Goal: Find specific page/section: Find specific page/section

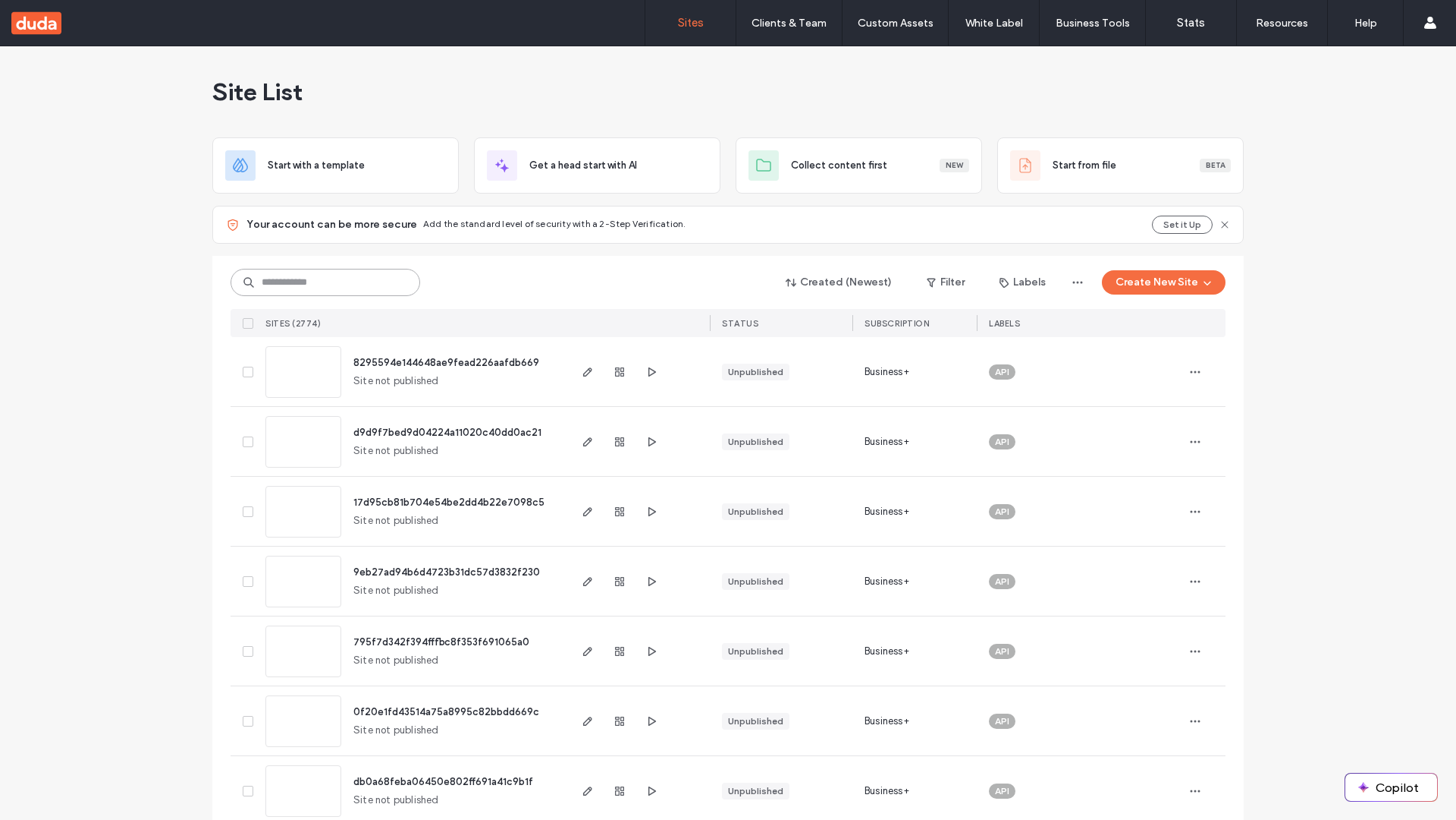
click at [326, 282] on input at bounding box center [325, 282] width 190 height 27
type input "**********"
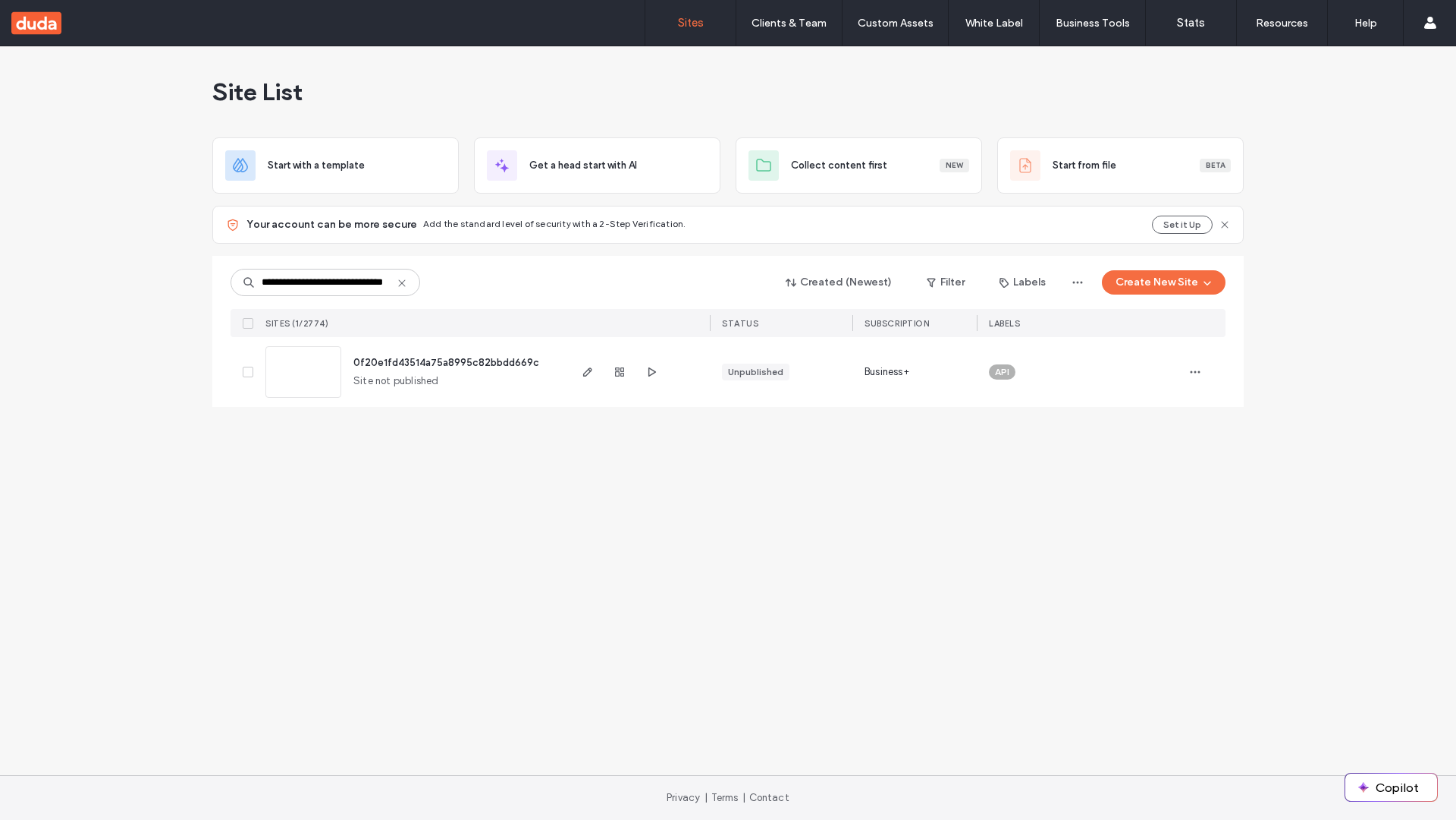
click at [447, 362] on span "0f20e1fd43514a75a8995c82bbdd669c" at bounding box center [446, 363] width 186 height 11
